Goal: Transaction & Acquisition: Purchase product/service

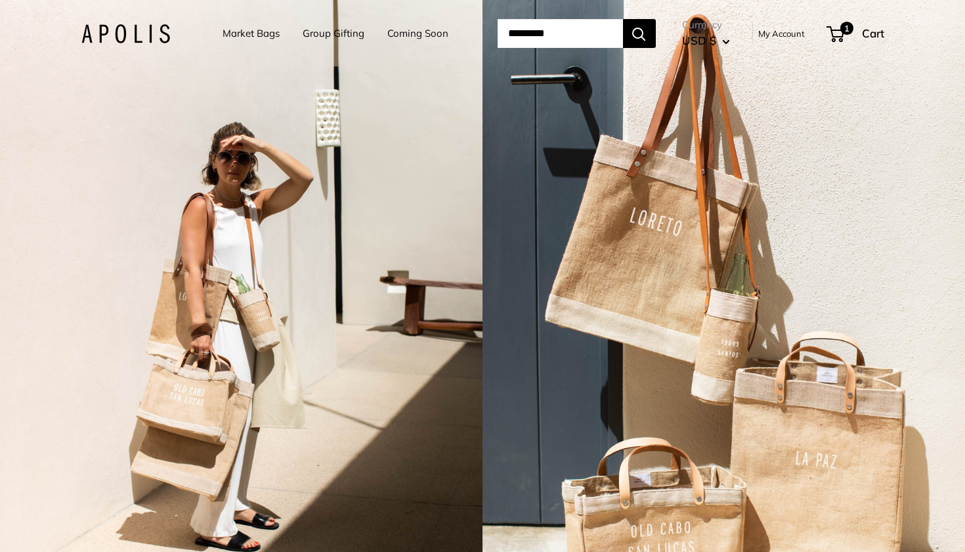
click at [327, 33] on link "Group Gifting" at bounding box center [334, 33] width 62 height 18
click at [243, 40] on link "Market Bags" at bounding box center [251, 33] width 57 height 18
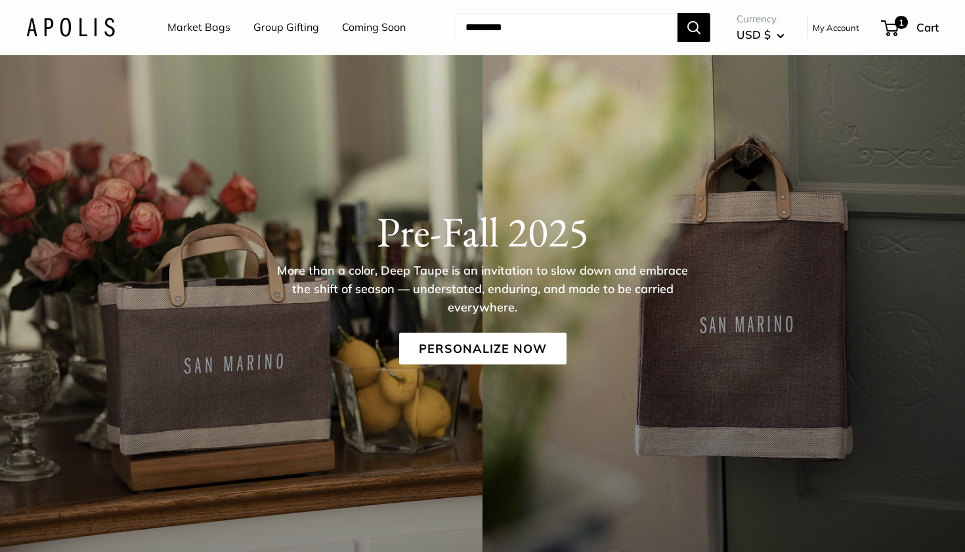
scroll to position [44, 0]
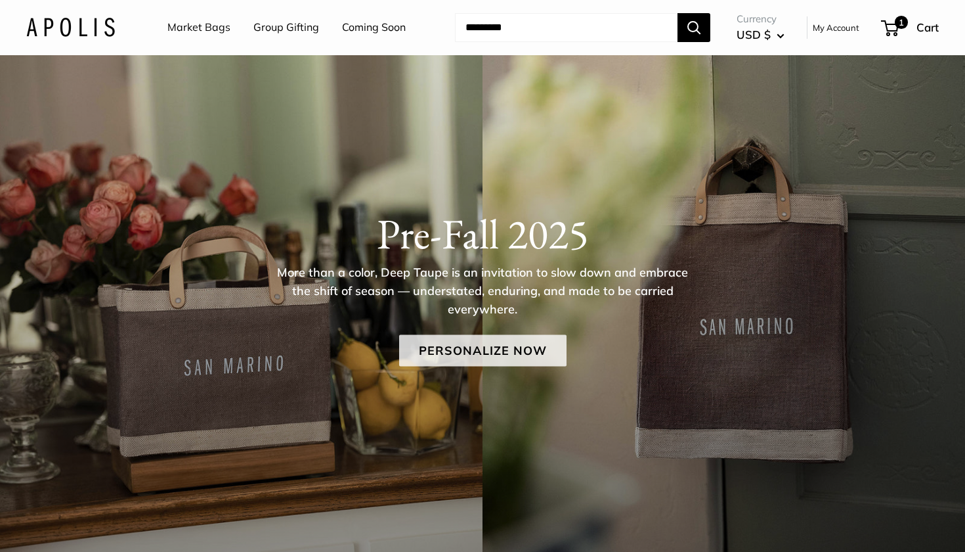
click at [491, 356] on link "Personalize Now" at bounding box center [482, 351] width 167 height 32
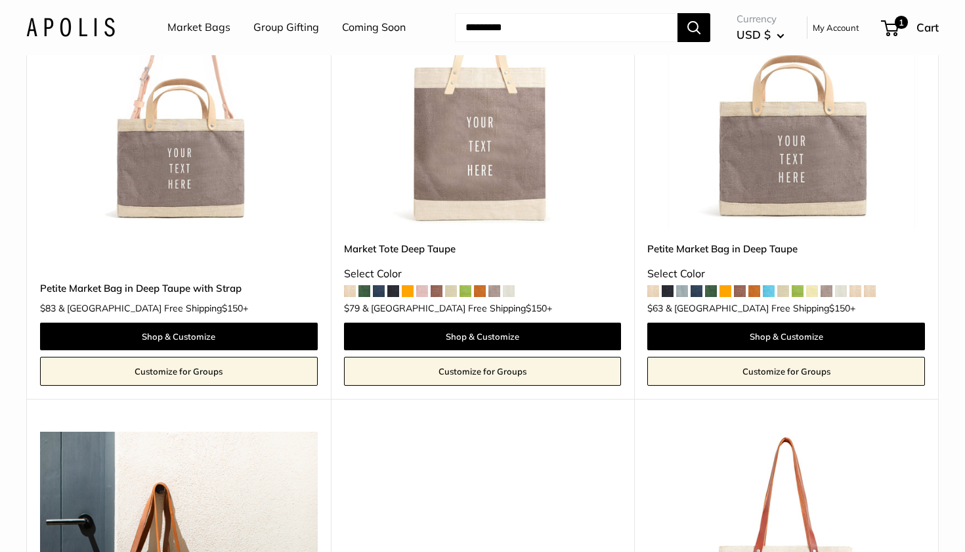
scroll to position [716, 0]
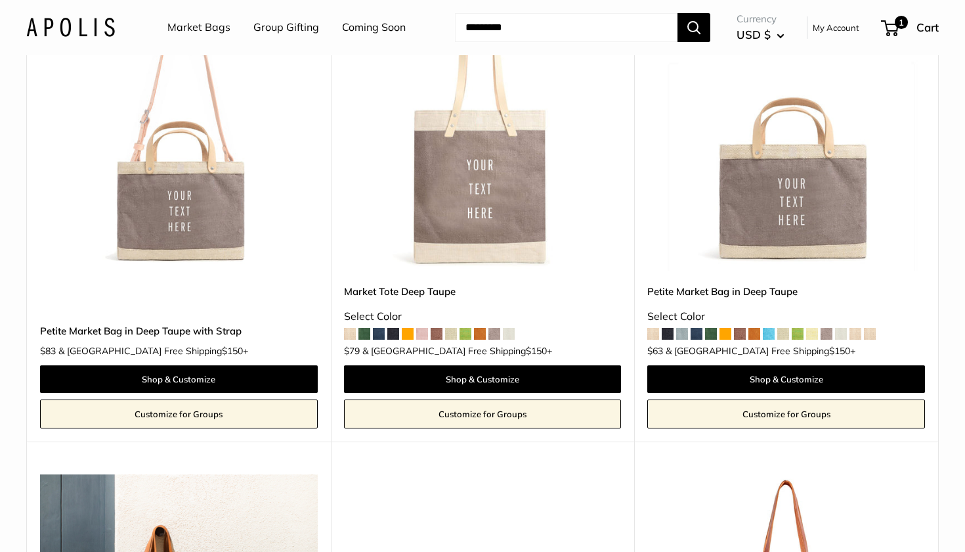
click at [800, 415] on link "Customize for Groups" at bounding box center [787, 413] width 278 height 29
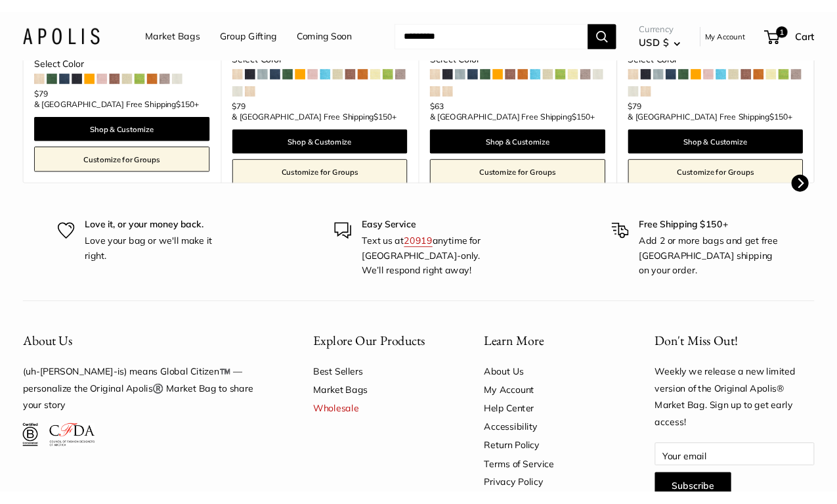
scroll to position [694, 0]
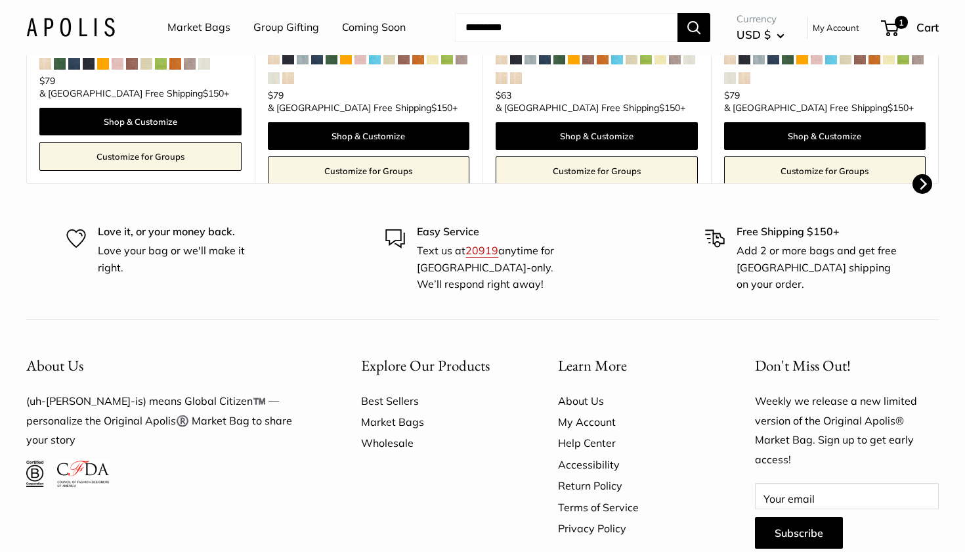
click at [393, 441] on link "Wholesale" at bounding box center [436, 442] width 151 height 21
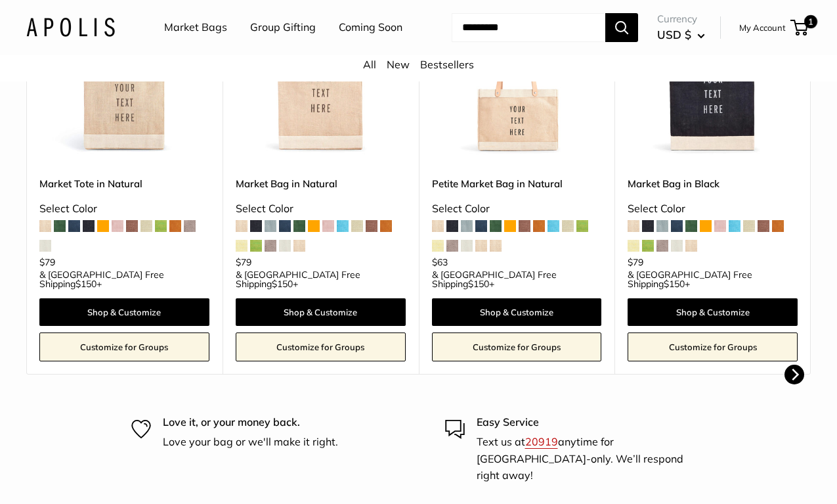
scroll to position [700, 0]
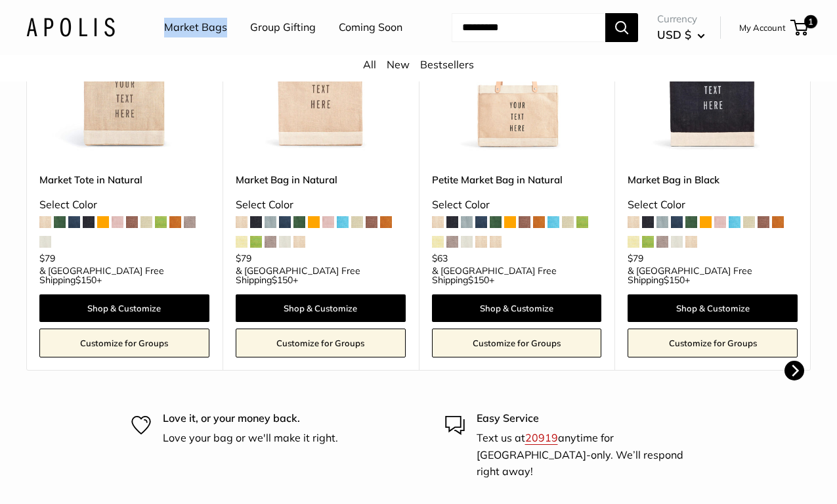
click at [192, 25] on link "Market Bags" at bounding box center [195, 28] width 63 height 20
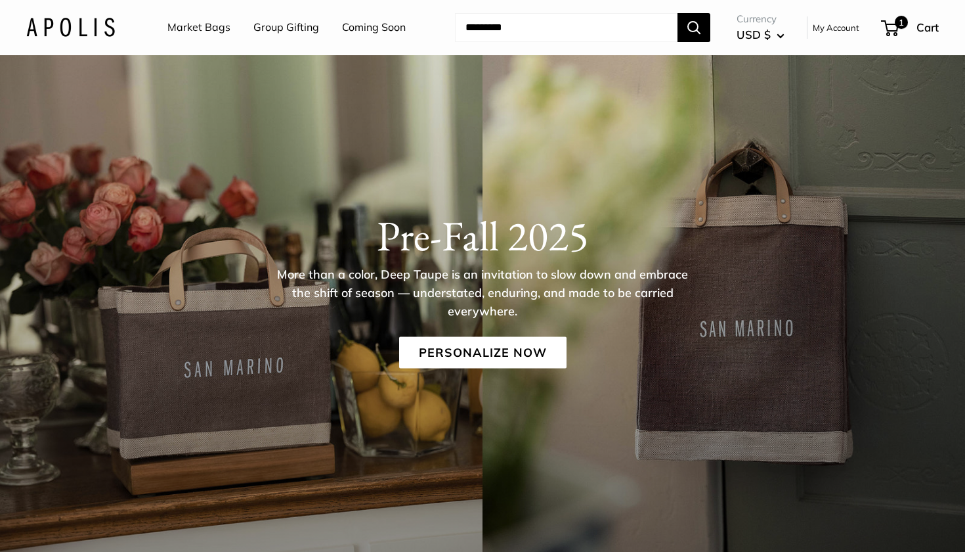
scroll to position [-5, 0]
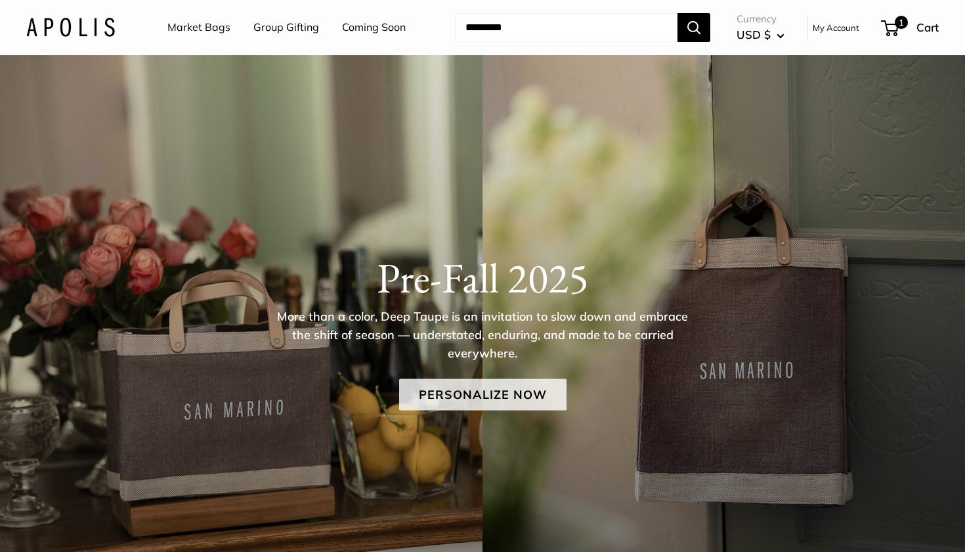
click at [458, 407] on link "Personalize Now" at bounding box center [482, 395] width 167 height 32
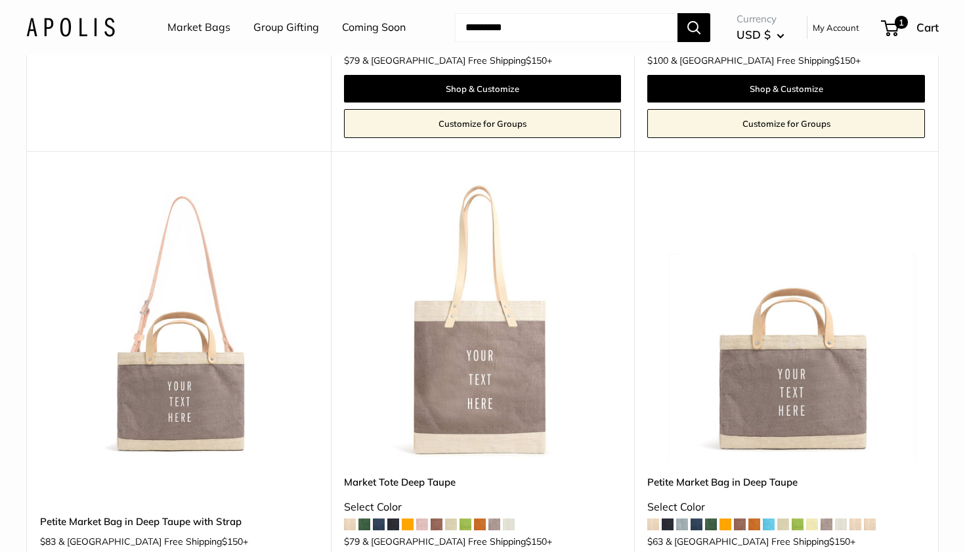
scroll to position [570, 0]
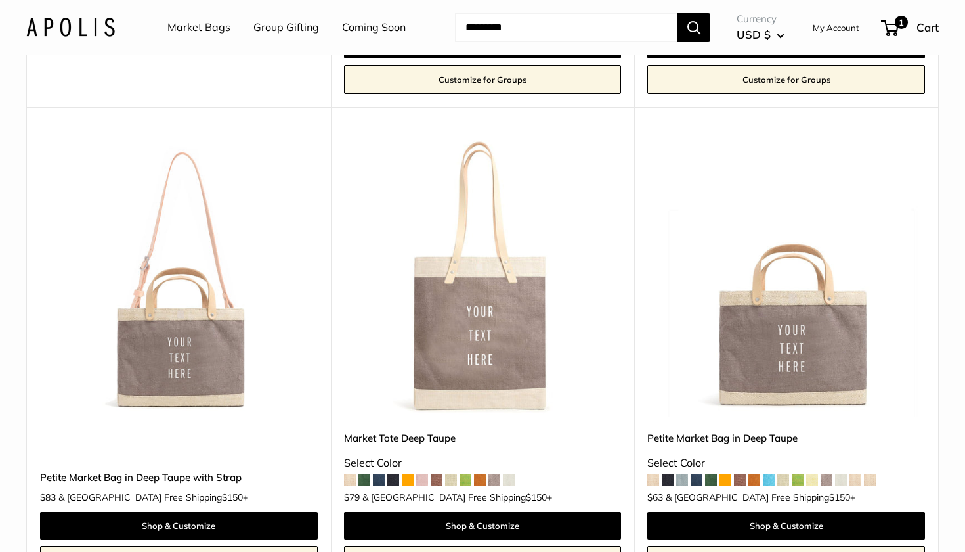
click at [0, 0] on img at bounding box center [0, 0] width 0 height 0
